Goal: Information Seeking & Learning: Check status

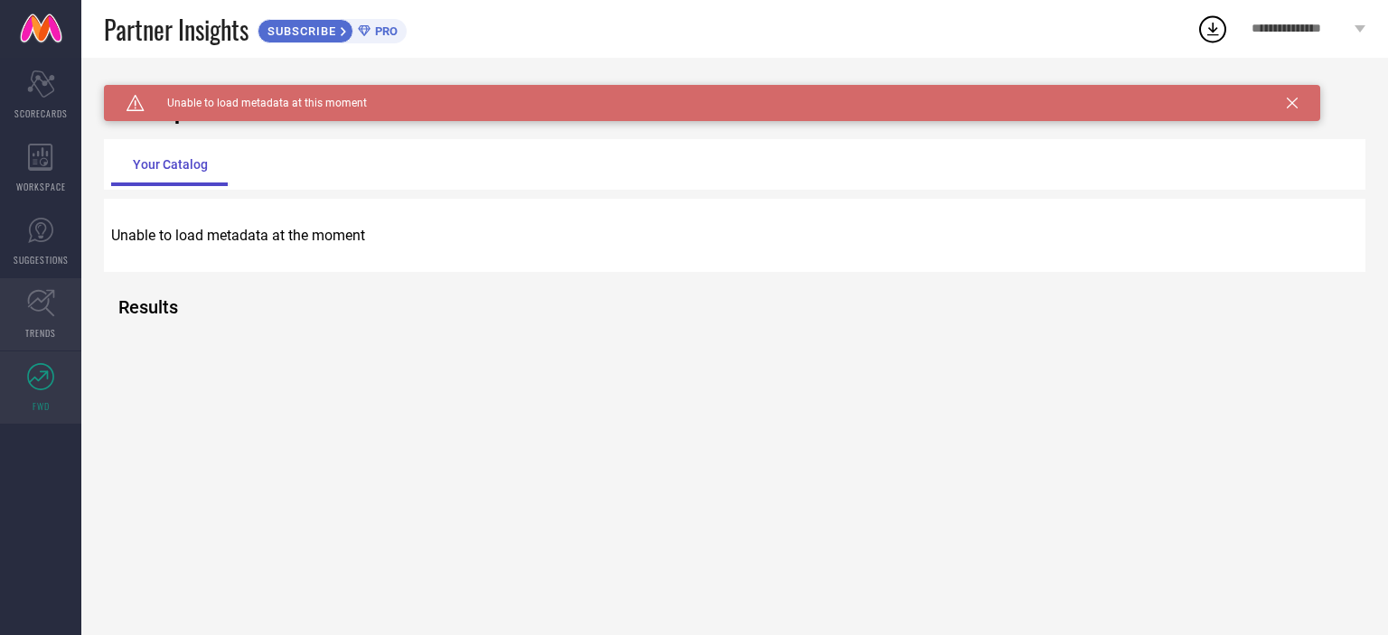
drag, startPoint x: 0, startPoint y: 0, endPoint x: 27, endPoint y: 300, distance: 301.2
click at [27, 300] on icon at bounding box center [41, 303] width 28 height 28
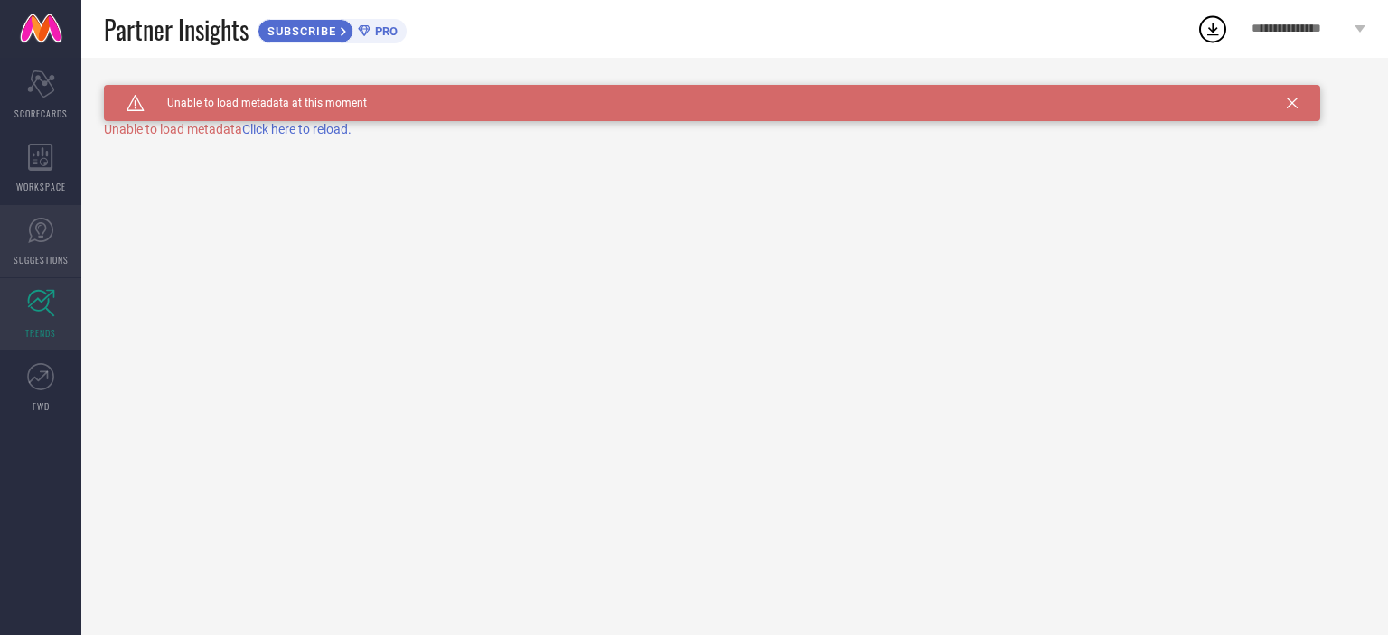
click at [25, 233] on link "SUGGESTIONS" at bounding box center [40, 241] width 81 height 72
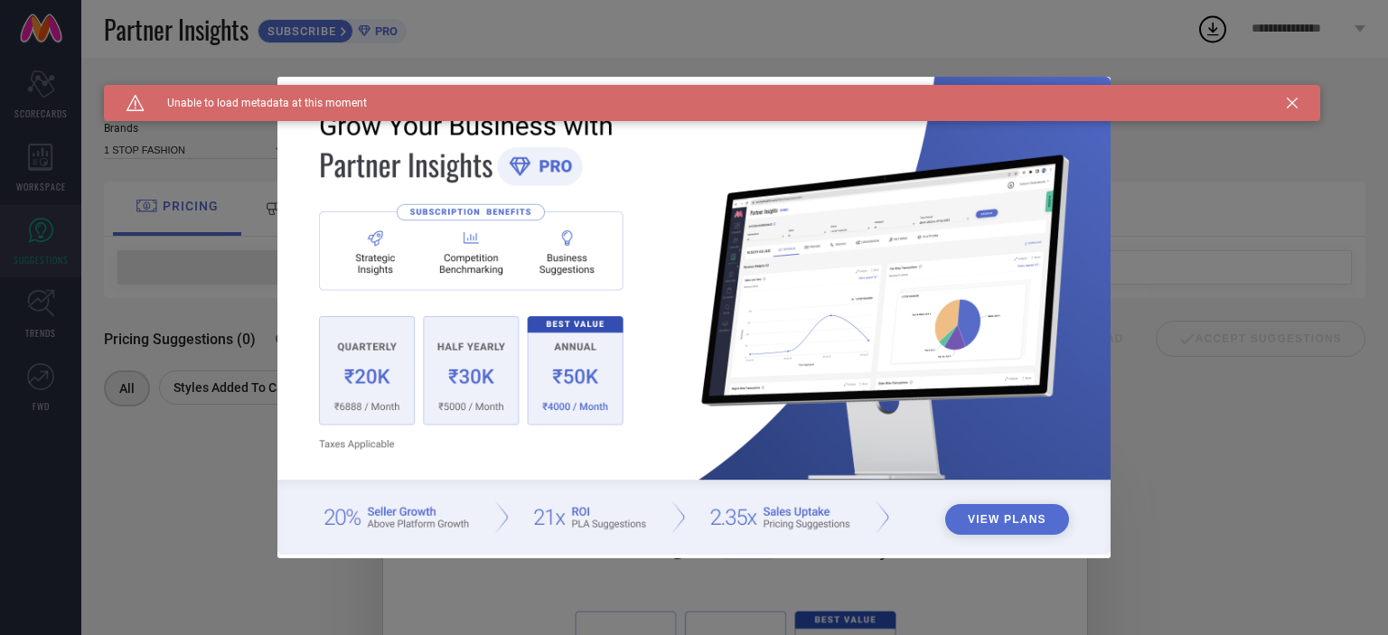
click at [1291, 100] on icon at bounding box center [1292, 103] width 11 height 11
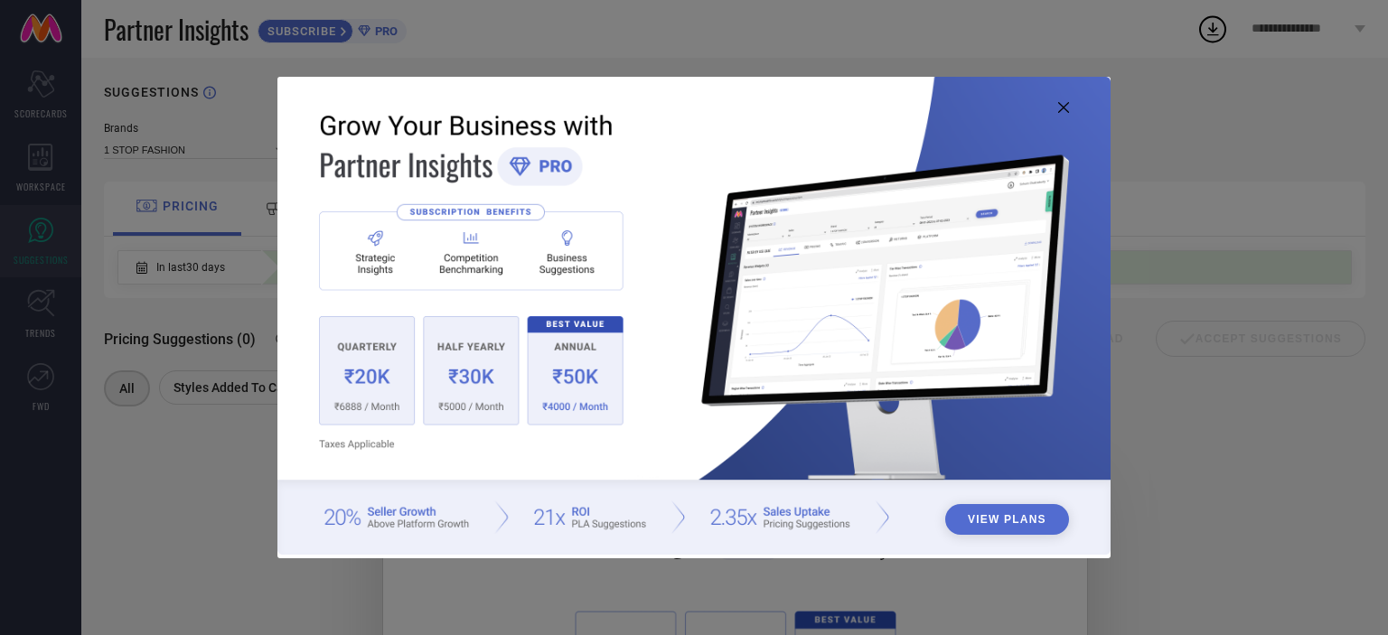
drag, startPoint x: 335, startPoint y: 347, endPoint x: 407, endPoint y: 354, distance: 71.7
click at [407, 354] on img at bounding box center [693, 316] width 833 height 479
click at [1060, 108] on icon at bounding box center [1063, 107] width 11 height 11
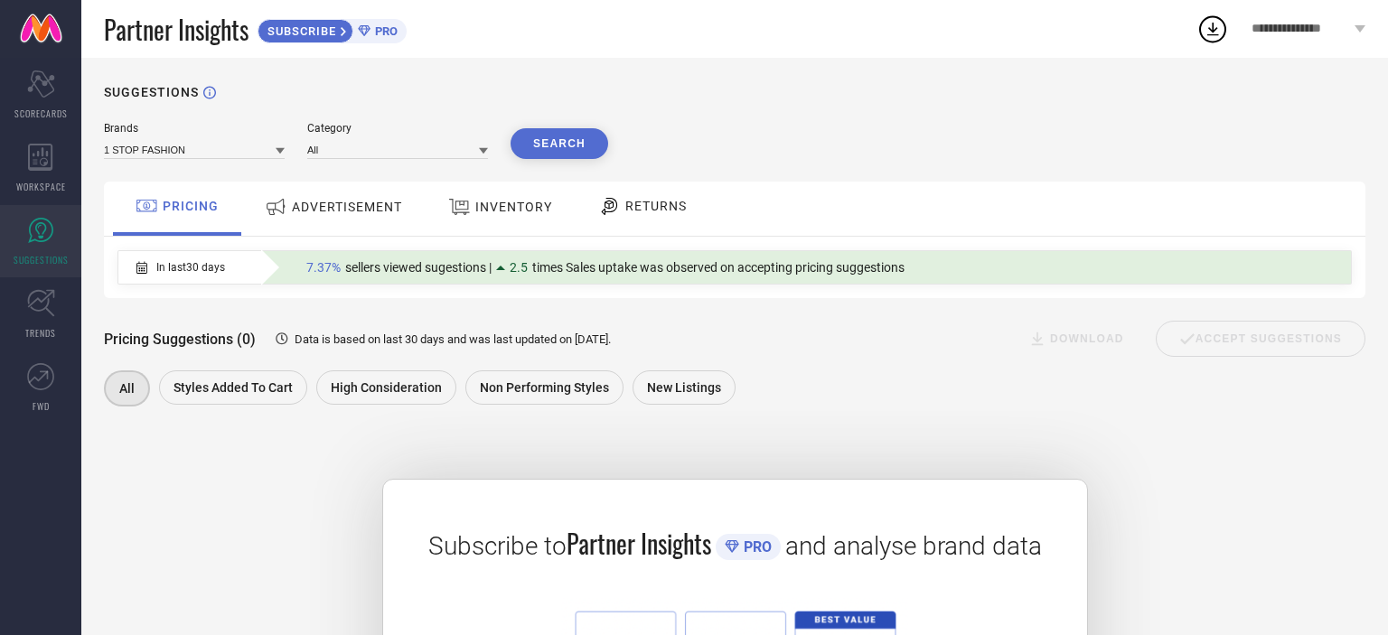
click at [353, 204] on span "ADVERTISEMENT" at bounding box center [347, 207] width 110 height 14
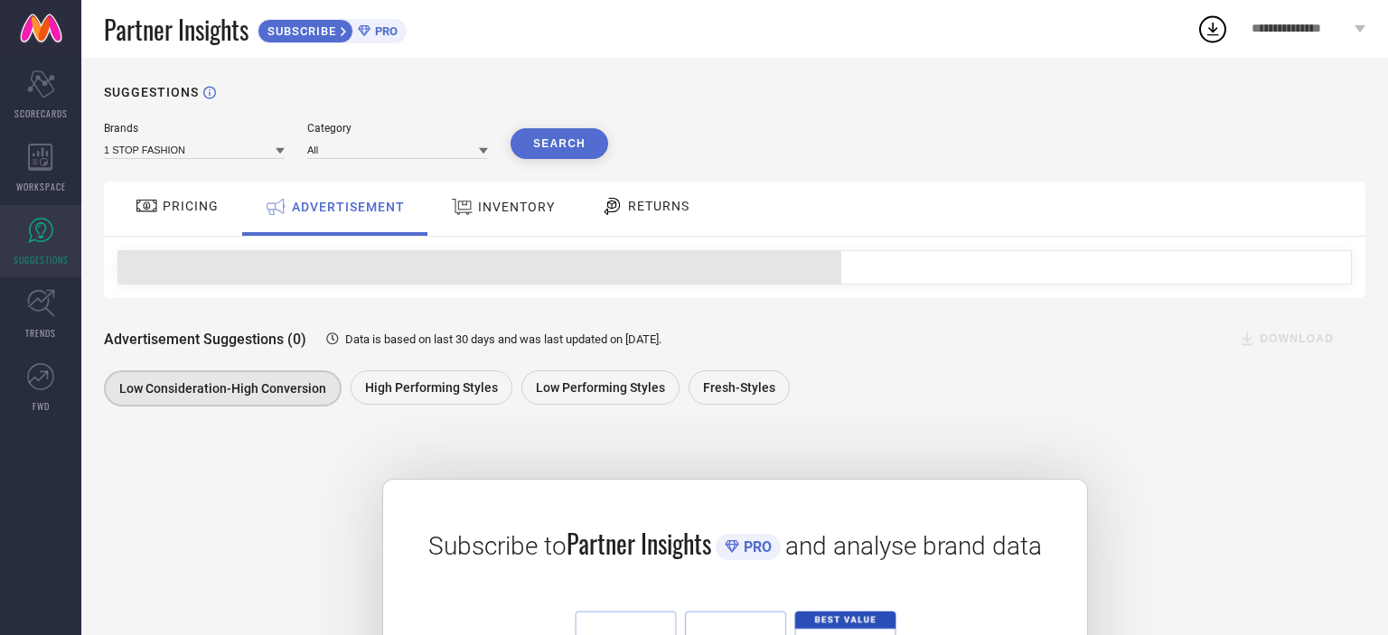
click at [493, 204] on span "INVENTORY" at bounding box center [516, 207] width 77 height 14
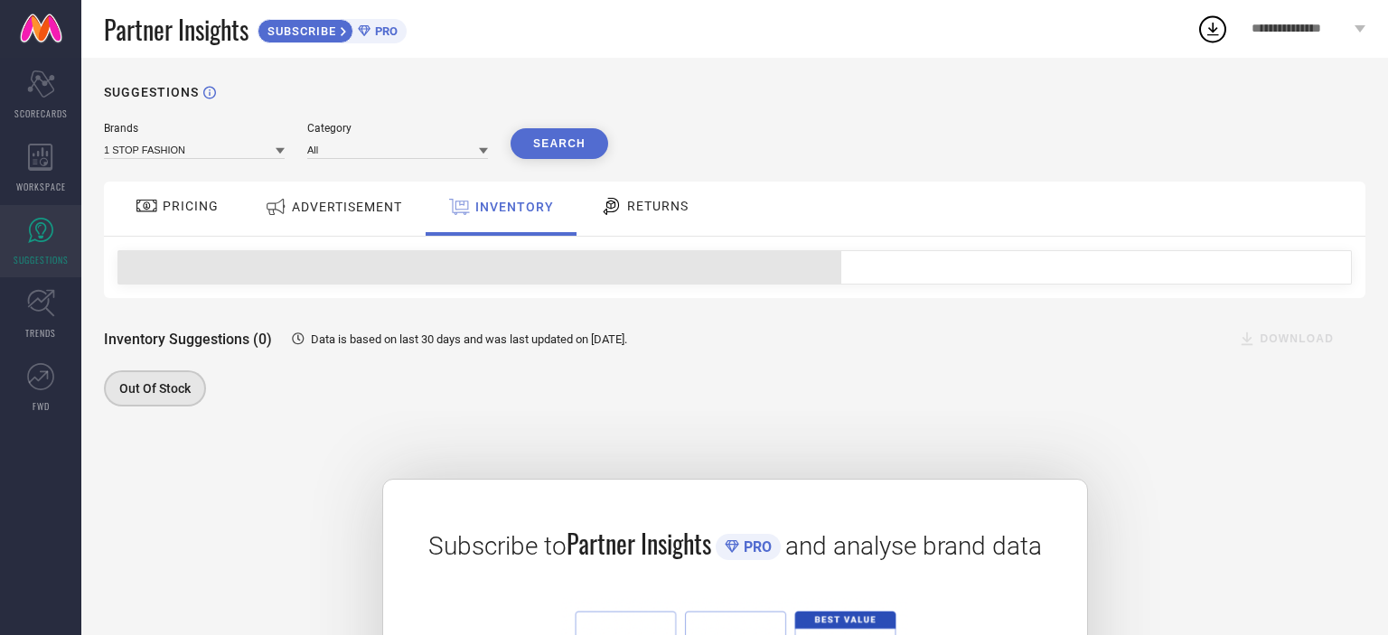
click at [645, 220] on div "RETURNS" at bounding box center [644, 206] width 98 height 31
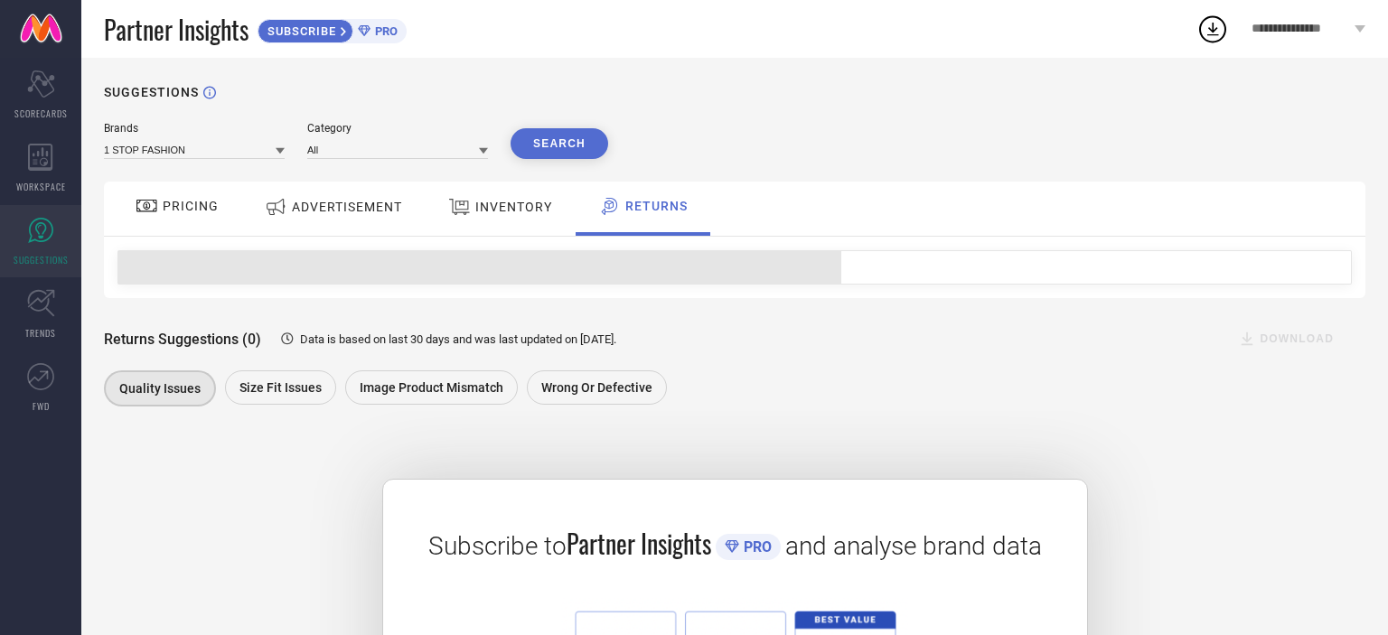
click at [492, 192] on div "INVENTORY" at bounding box center [500, 209] width 149 height 54
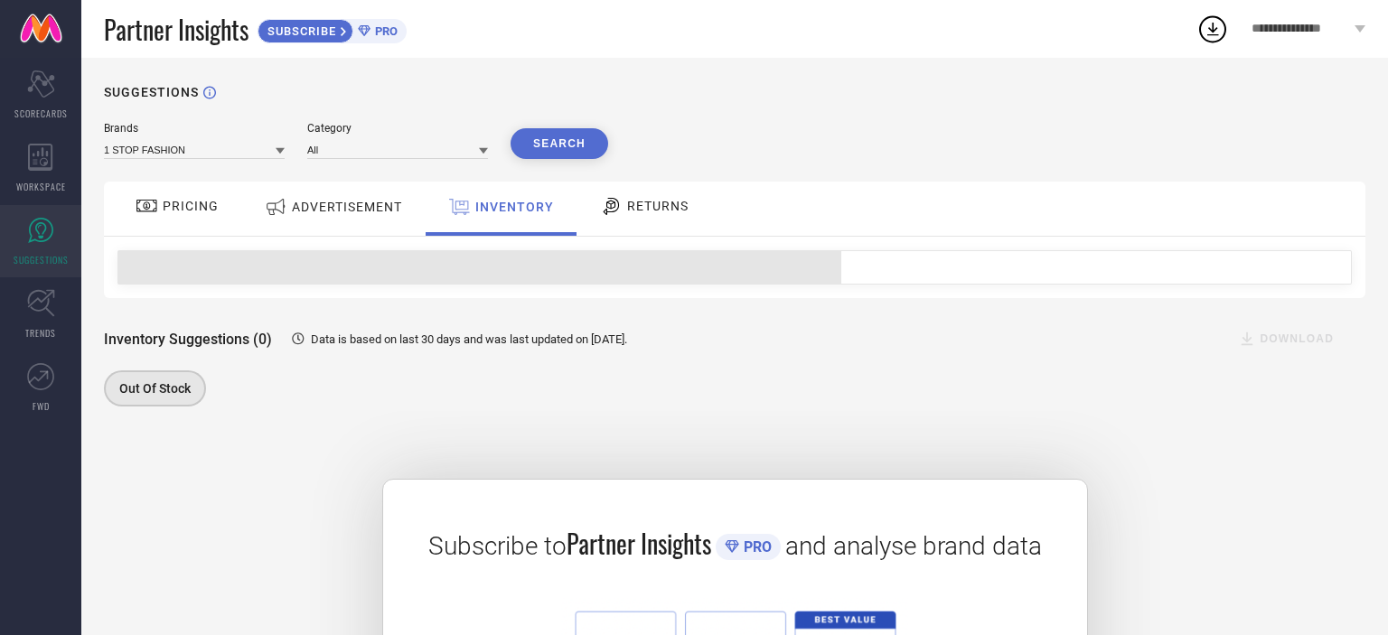
click at [333, 203] on span "ADVERTISEMENT" at bounding box center [347, 207] width 110 height 14
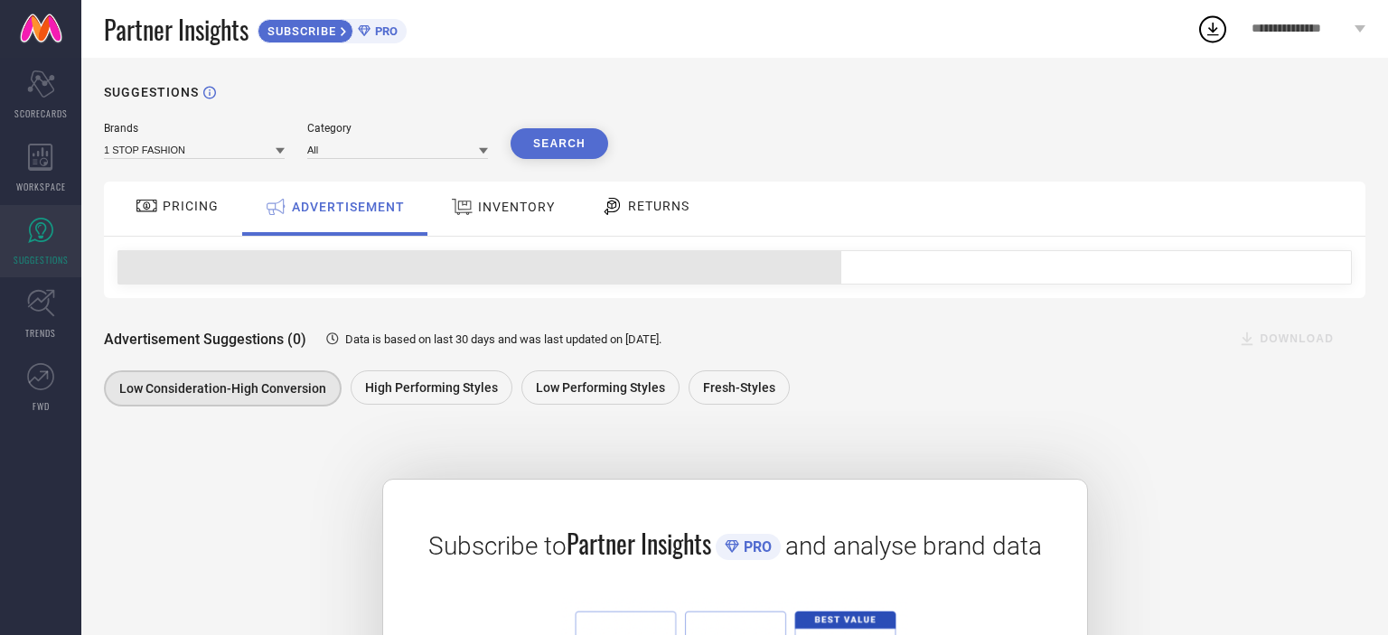
click at [219, 209] on div "PRICING" at bounding box center [177, 206] width 92 height 31
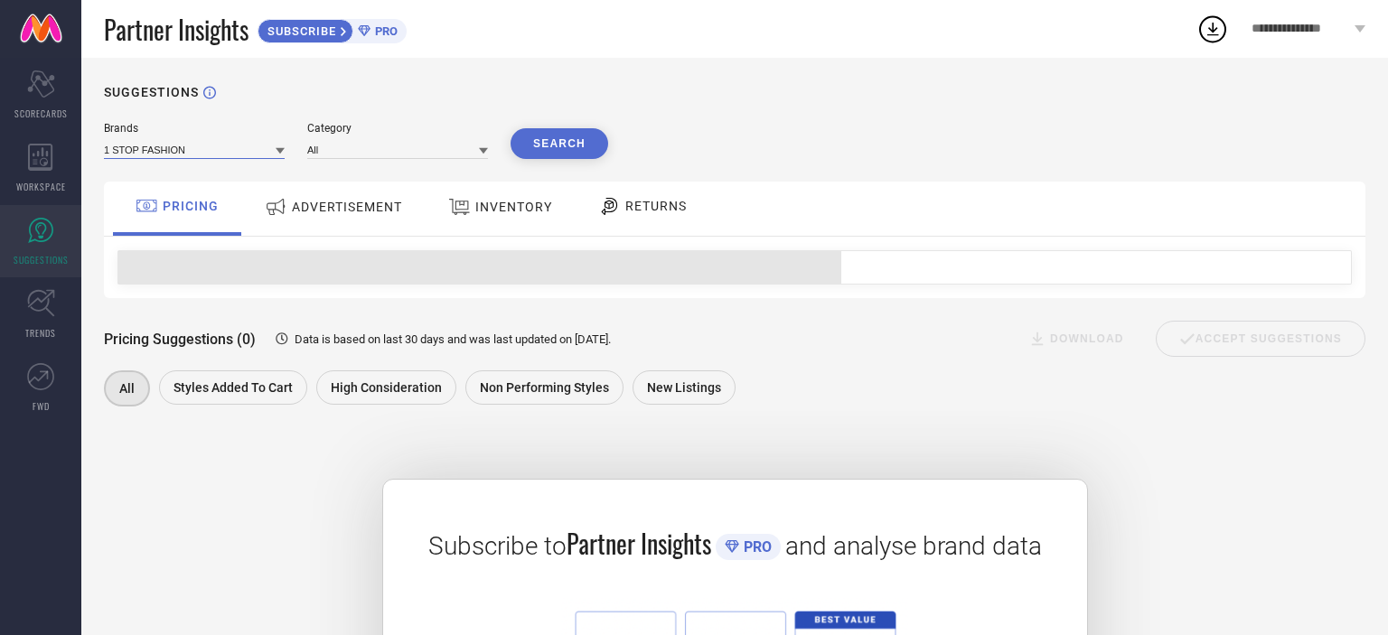
click at [173, 143] on input at bounding box center [194, 149] width 181 height 19
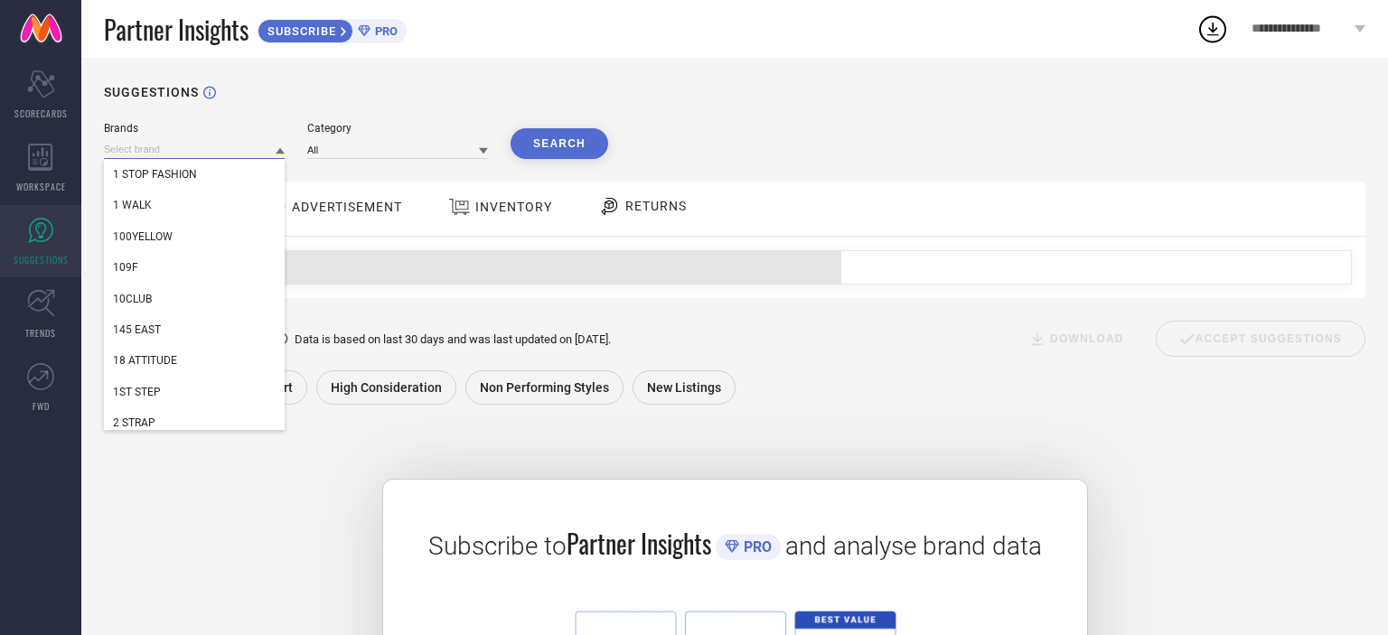
click at [188, 150] on input at bounding box center [194, 149] width 181 height 19
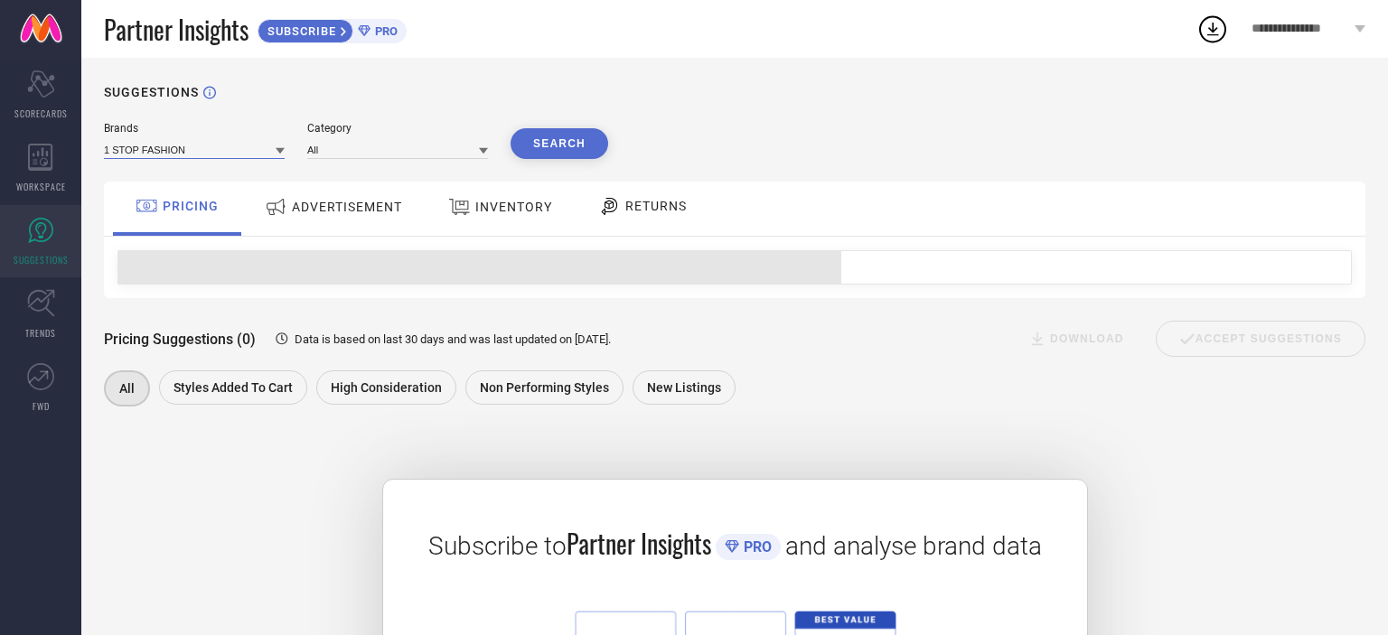
click at [240, 152] on input at bounding box center [194, 149] width 181 height 19
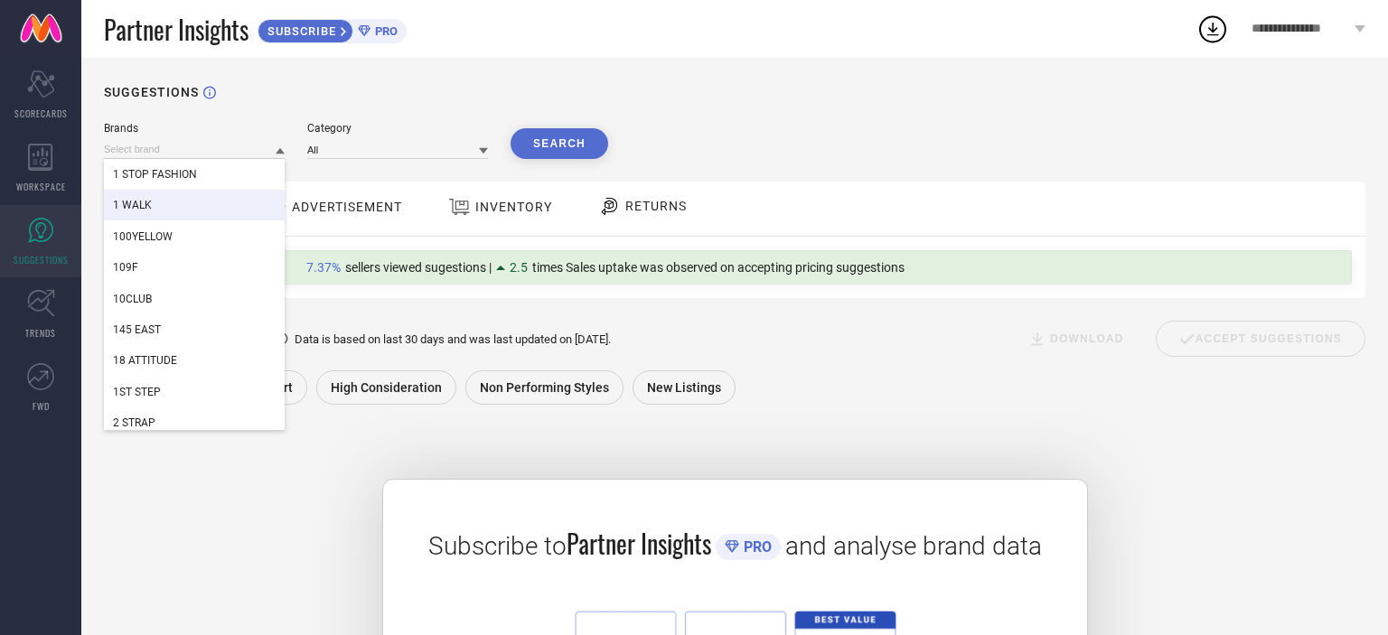
click at [171, 214] on div "1 WALK" at bounding box center [194, 205] width 181 height 31
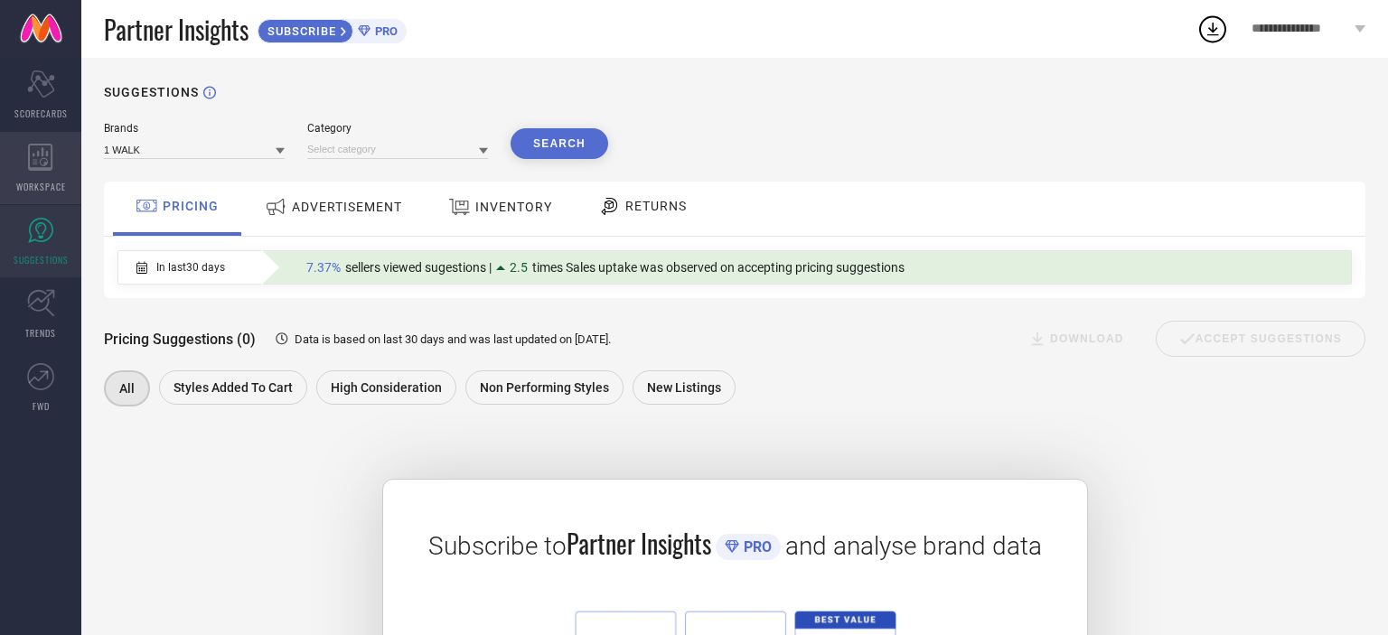
click at [49, 175] on div "WORKSPACE" at bounding box center [40, 168] width 81 height 72
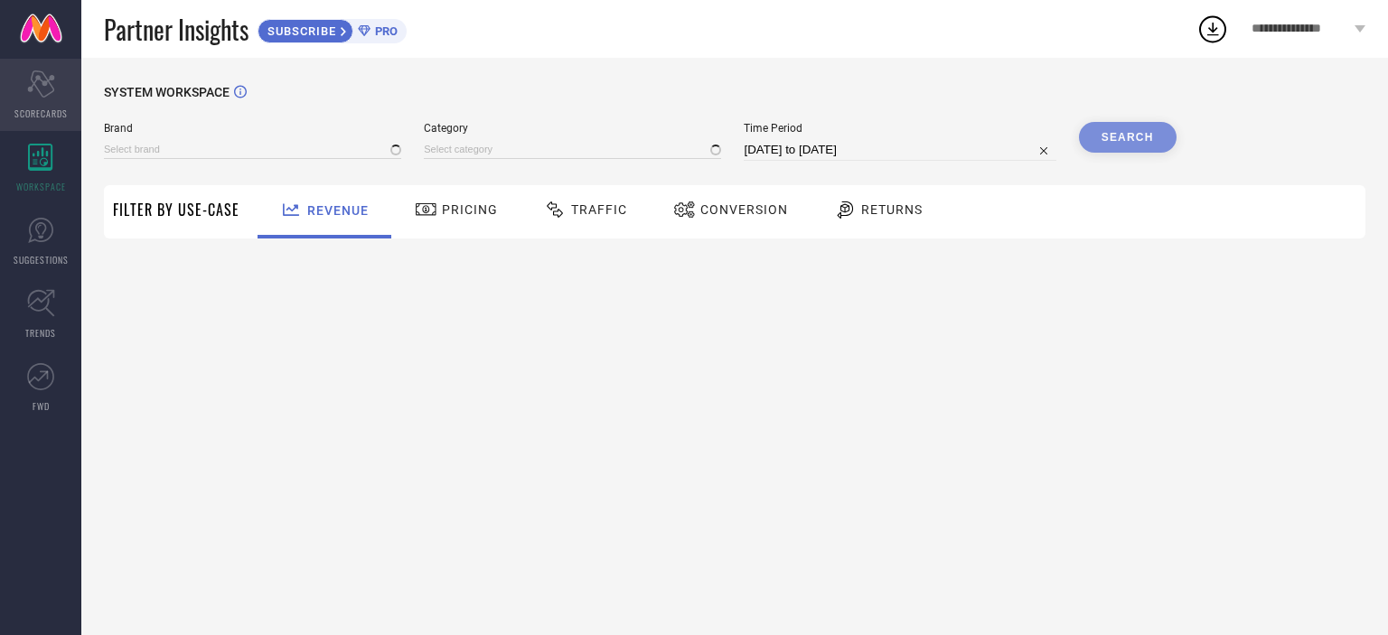
type input "1 STOP FASHION"
type input "All"
click at [46, 95] on icon at bounding box center [40, 83] width 27 height 27
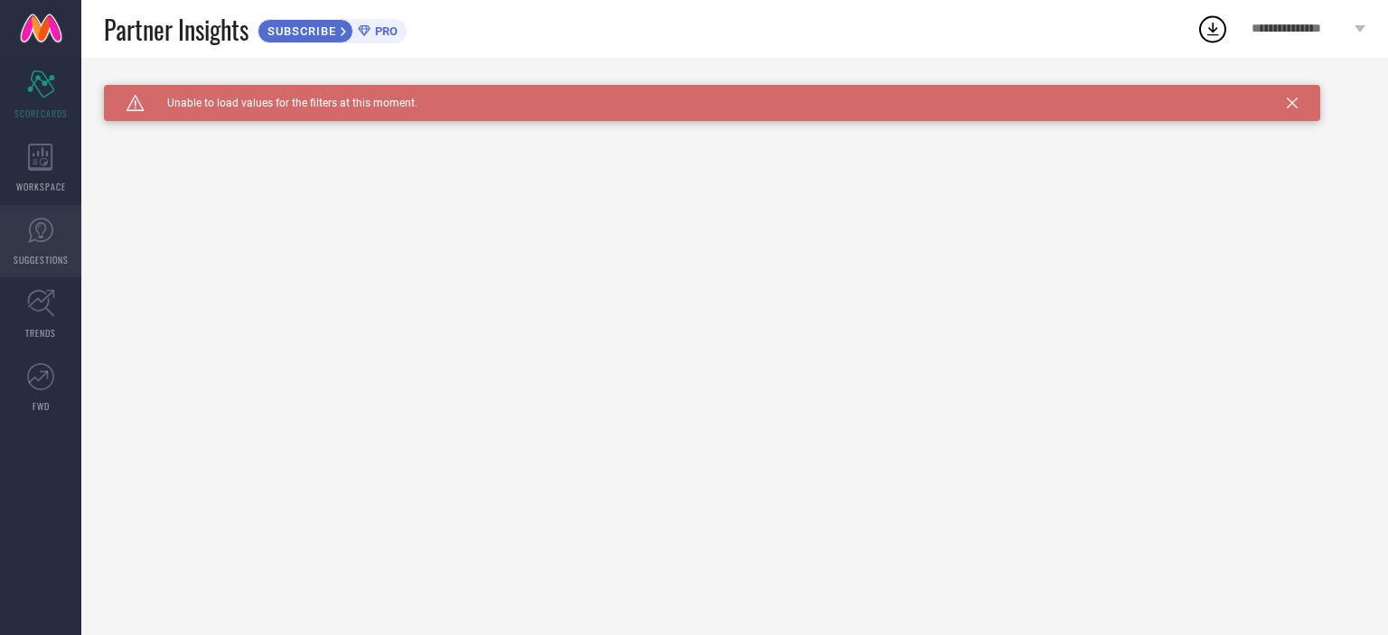
click at [23, 240] on link "SUGGESTIONS" at bounding box center [40, 241] width 81 height 72
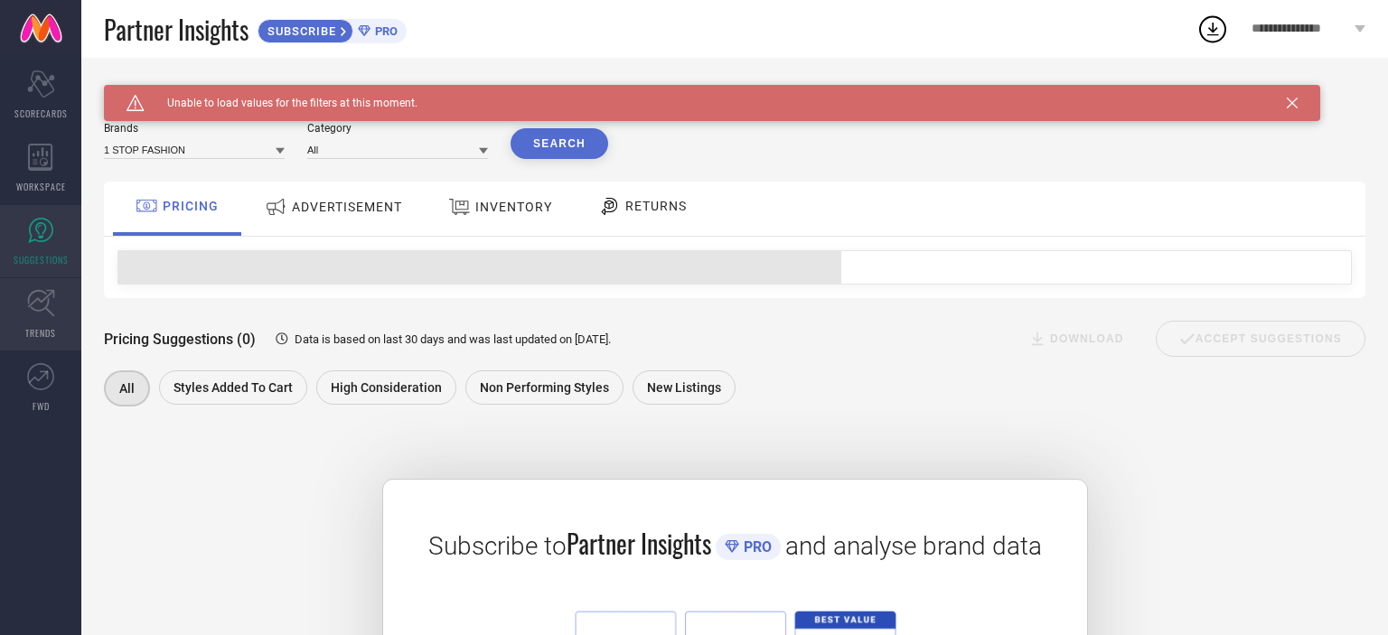
click at [25, 310] on link "TRENDS" at bounding box center [40, 314] width 81 height 72
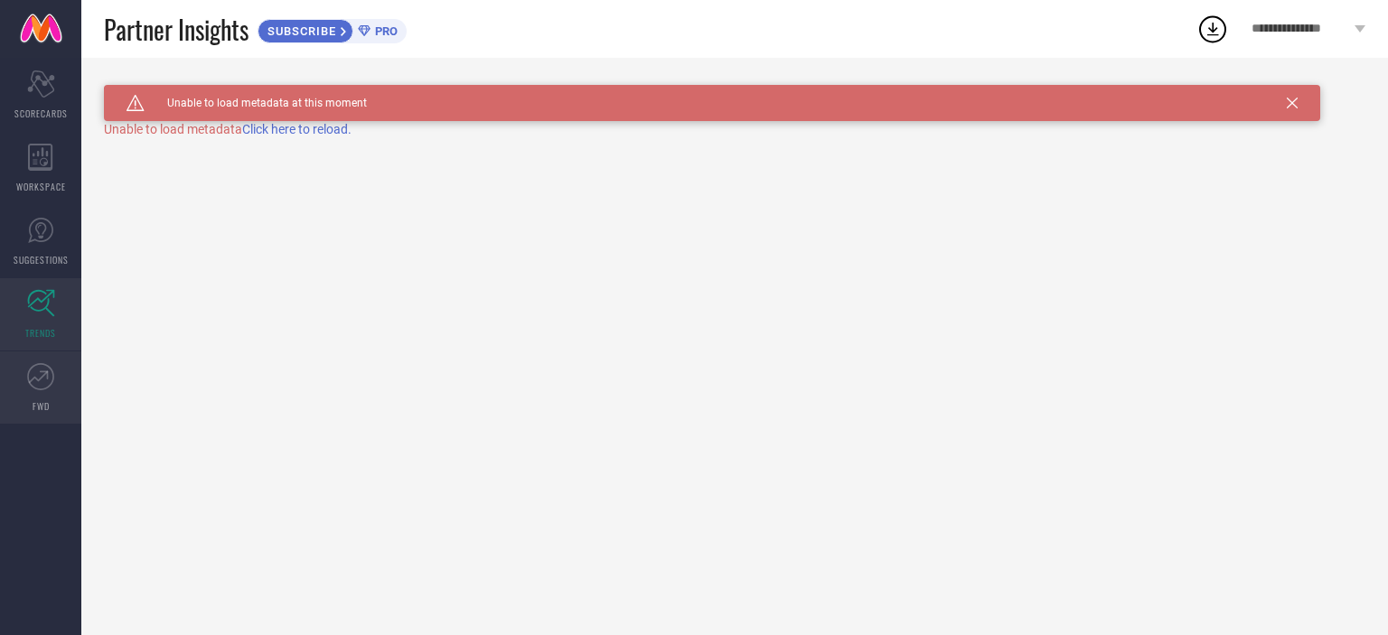
click at [39, 378] on icon at bounding box center [40, 376] width 27 height 27
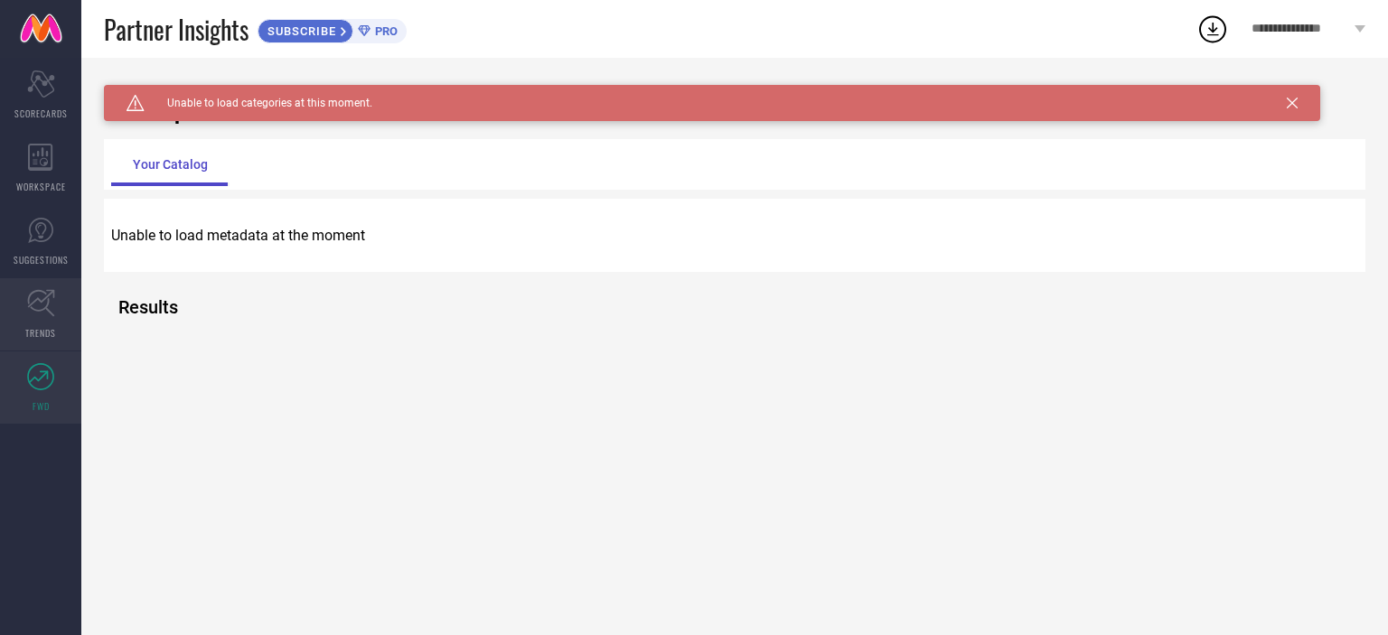
click at [61, 308] on link "TRENDS" at bounding box center [40, 314] width 81 height 72
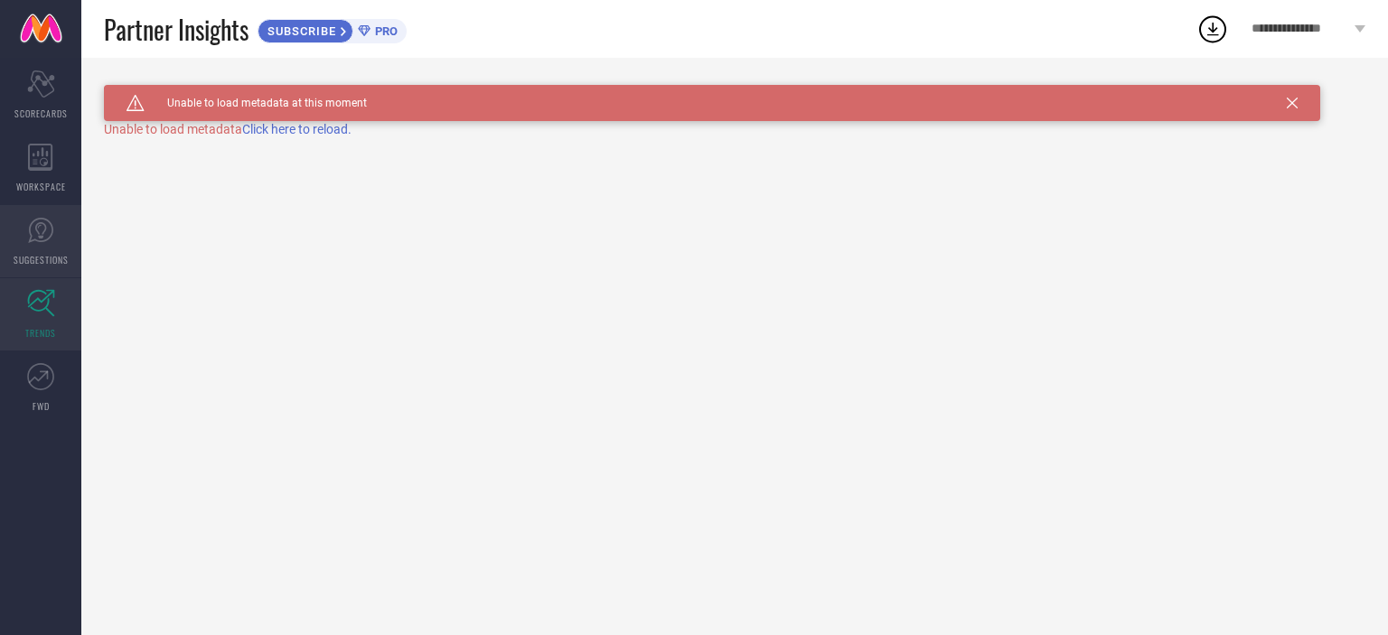
click at [52, 237] on icon at bounding box center [40, 230] width 27 height 27
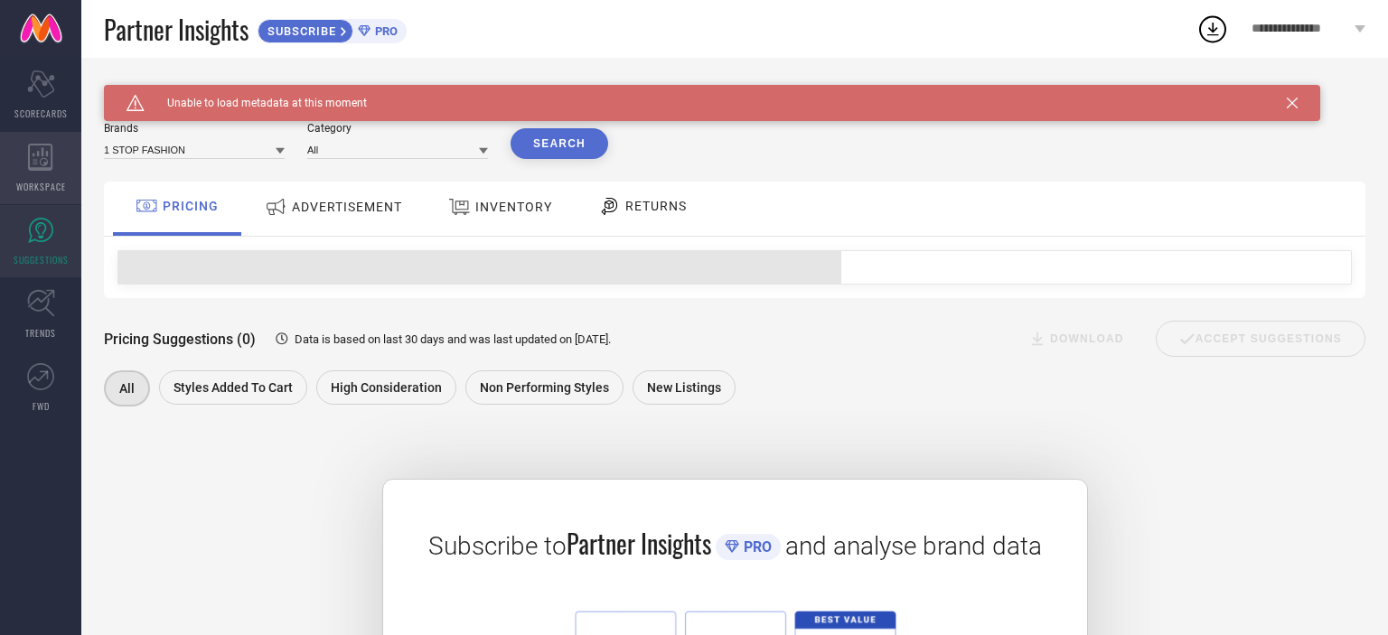
click at [50, 136] on div "WORKSPACE" at bounding box center [40, 168] width 81 height 72
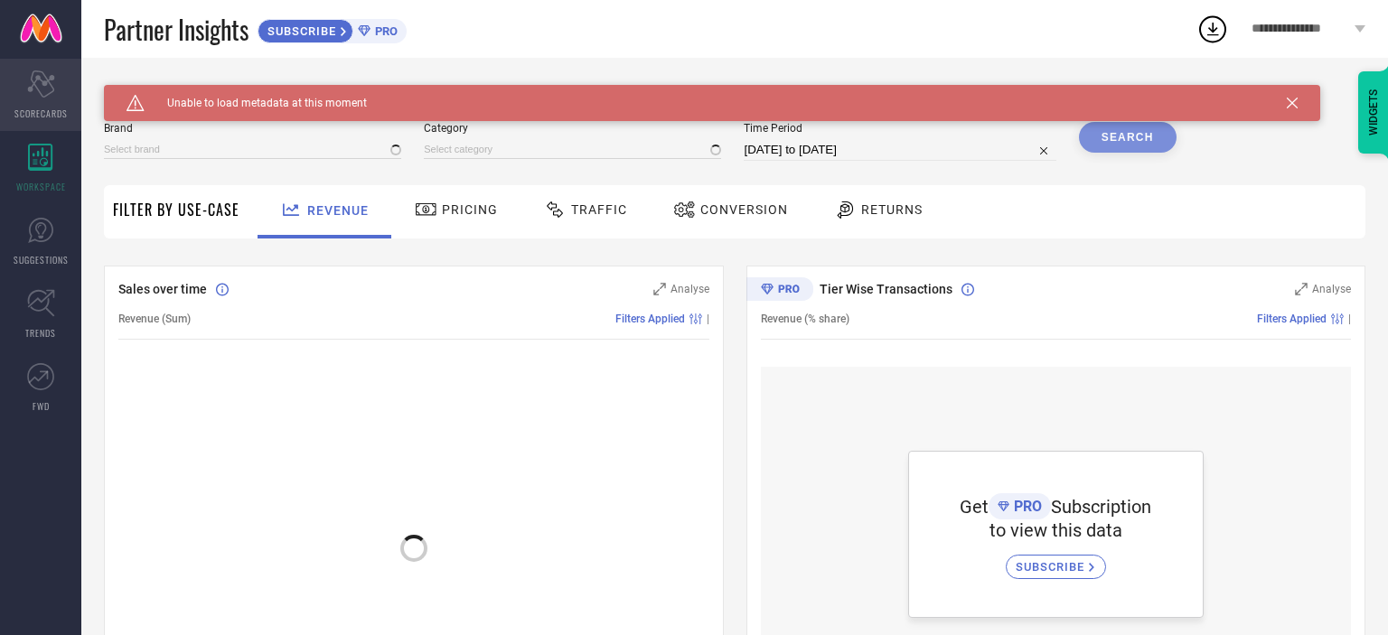
click at [45, 99] on div "Scorecard SCORECARDS" at bounding box center [40, 95] width 81 height 72
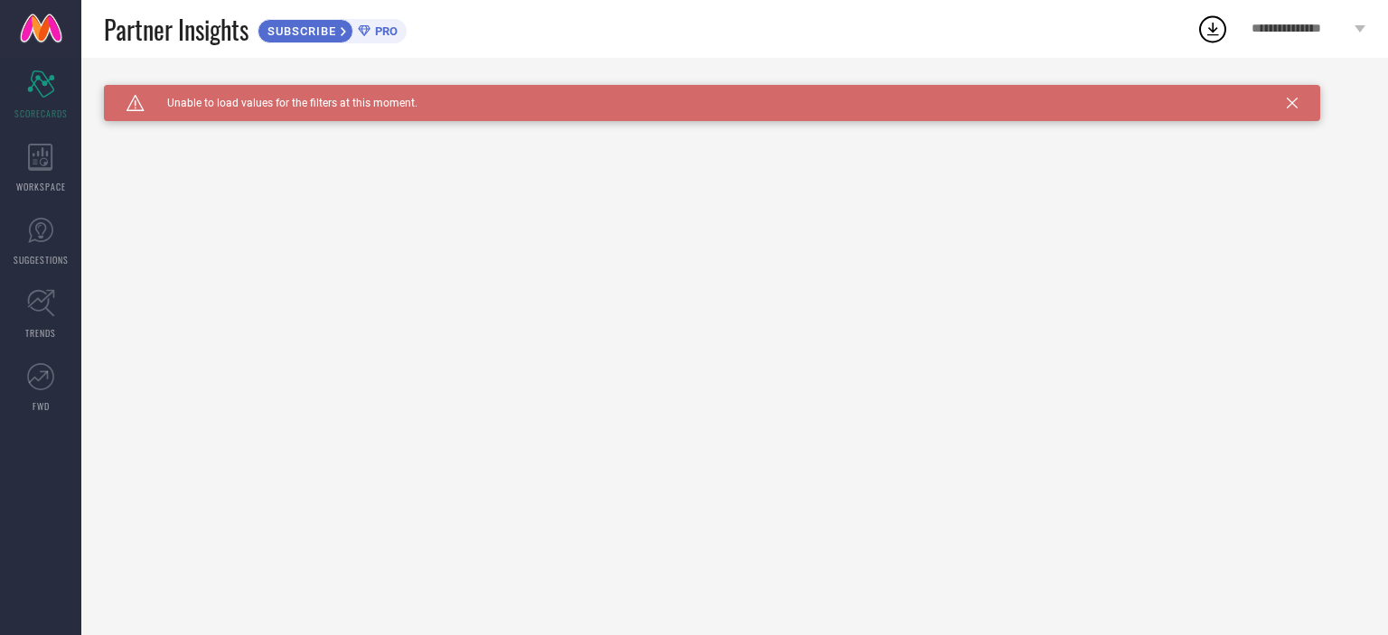
click at [1306, 21] on div "**********" at bounding box center [1308, 29] width 159 height 58
